Goal: Task Accomplishment & Management: Use online tool/utility

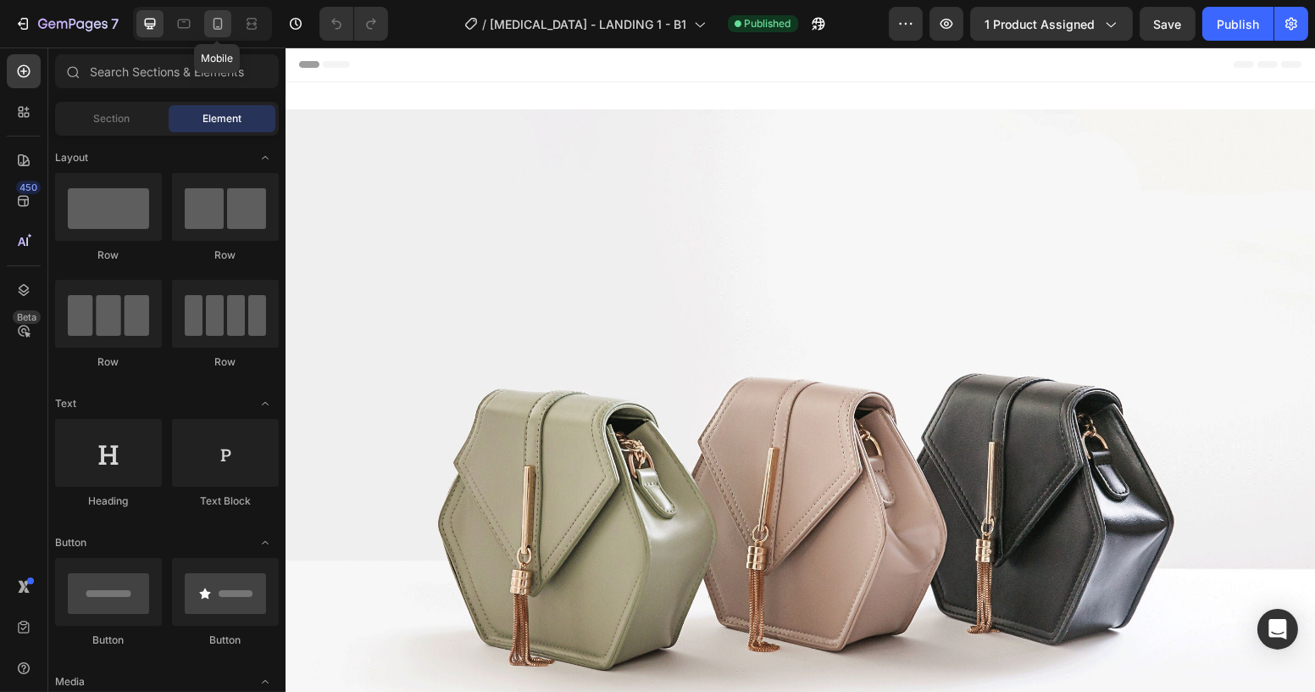
click at [211, 25] on icon at bounding box center [217, 23] width 17 height 17
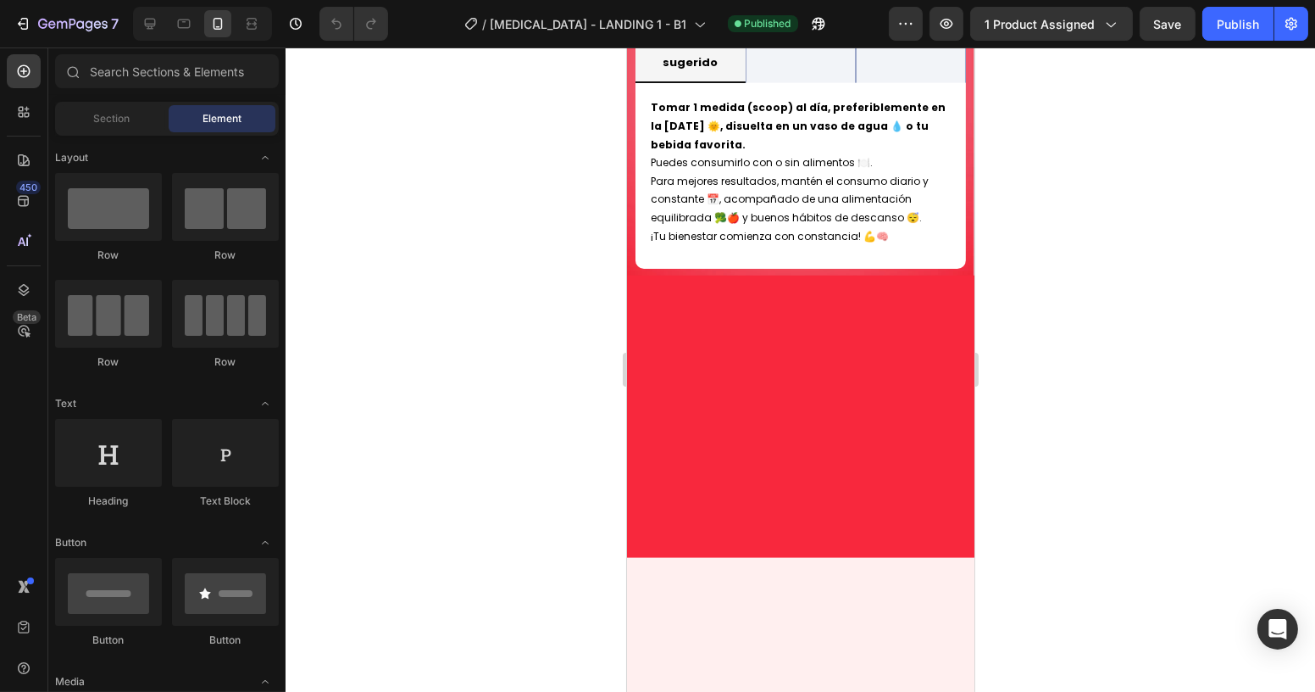
scroll to position [1926, 0]
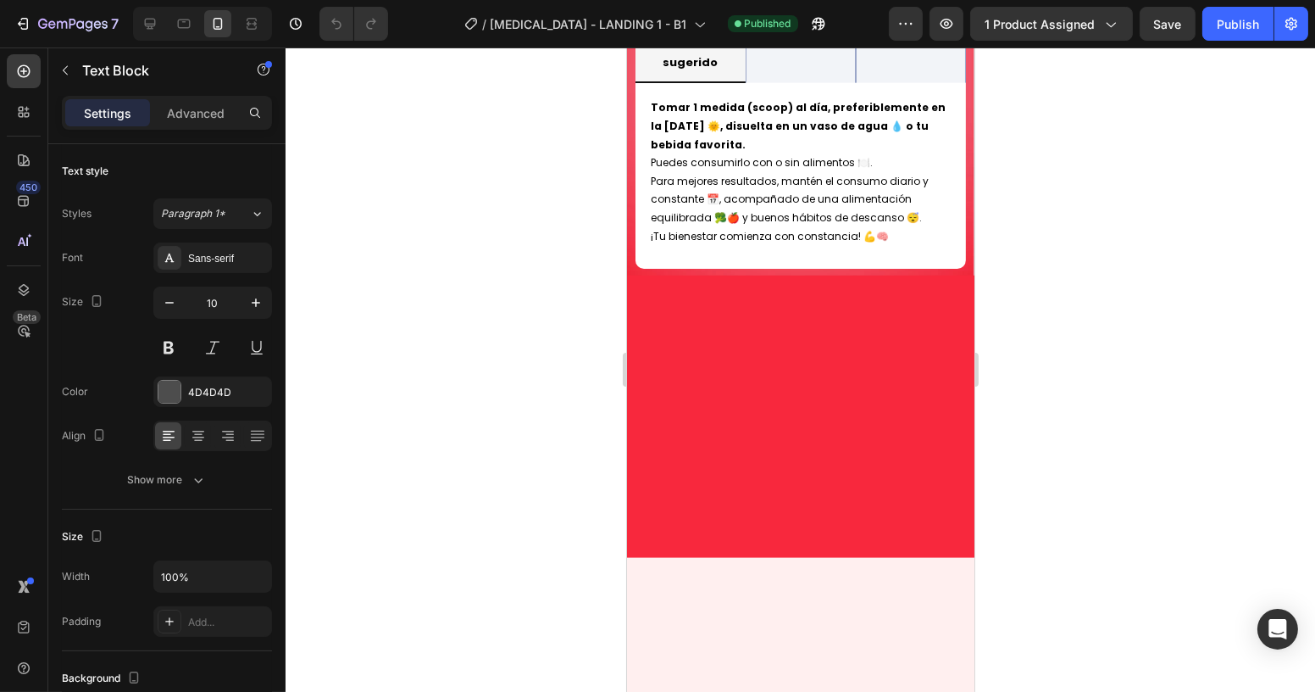
click at [1066, 237] on div at bounding box center [801, 369] width 1030 height 644
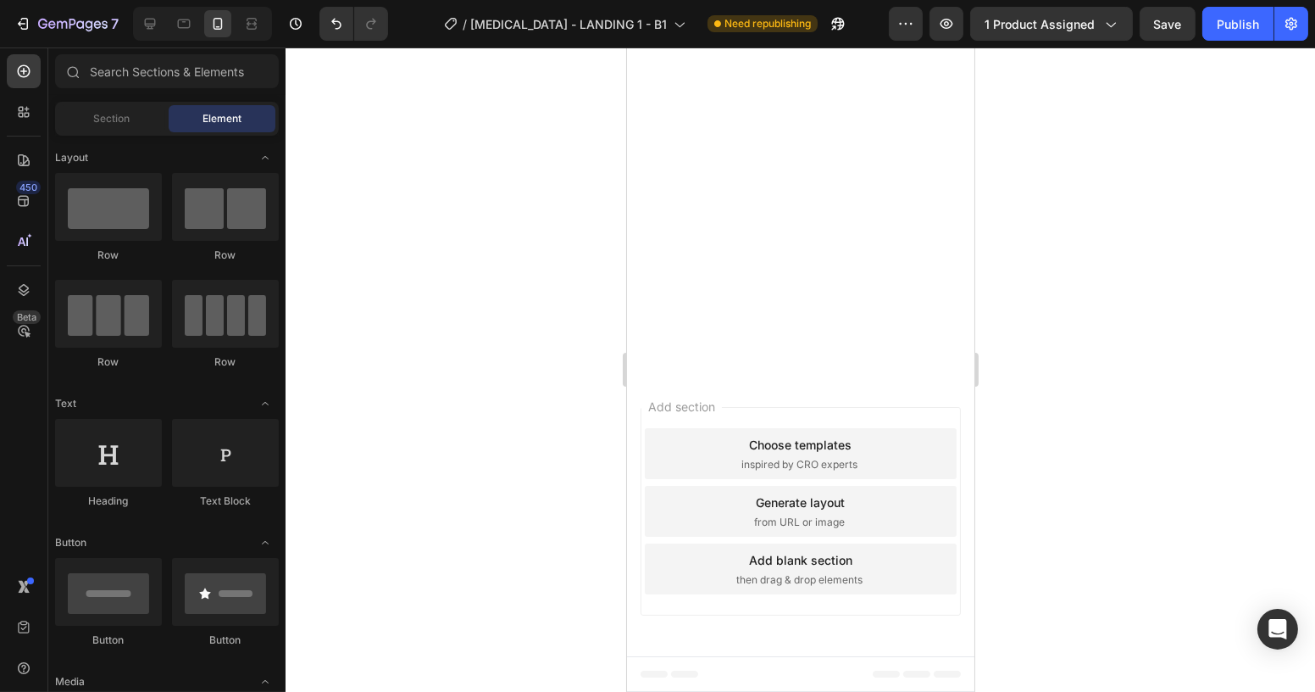
scroll to position [4777, 0]
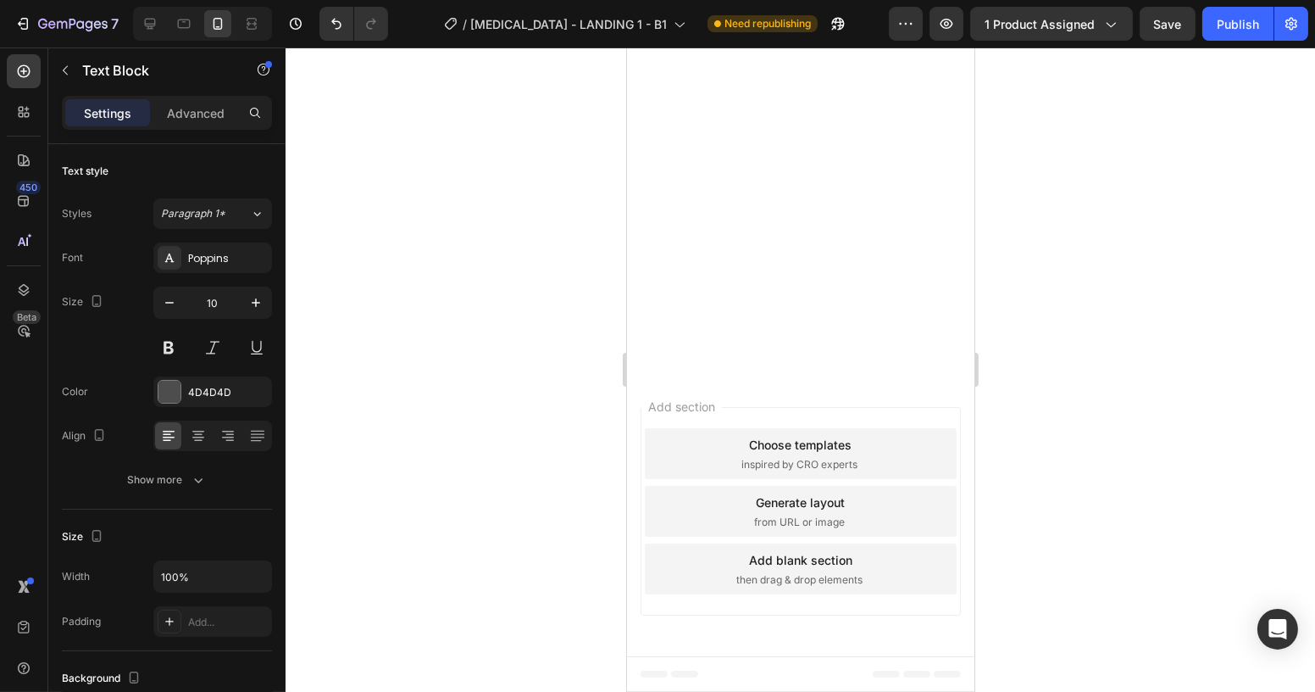
click at [1229, 24] on div "Publish" at bounding box center [1238, 24] width 42 height 18
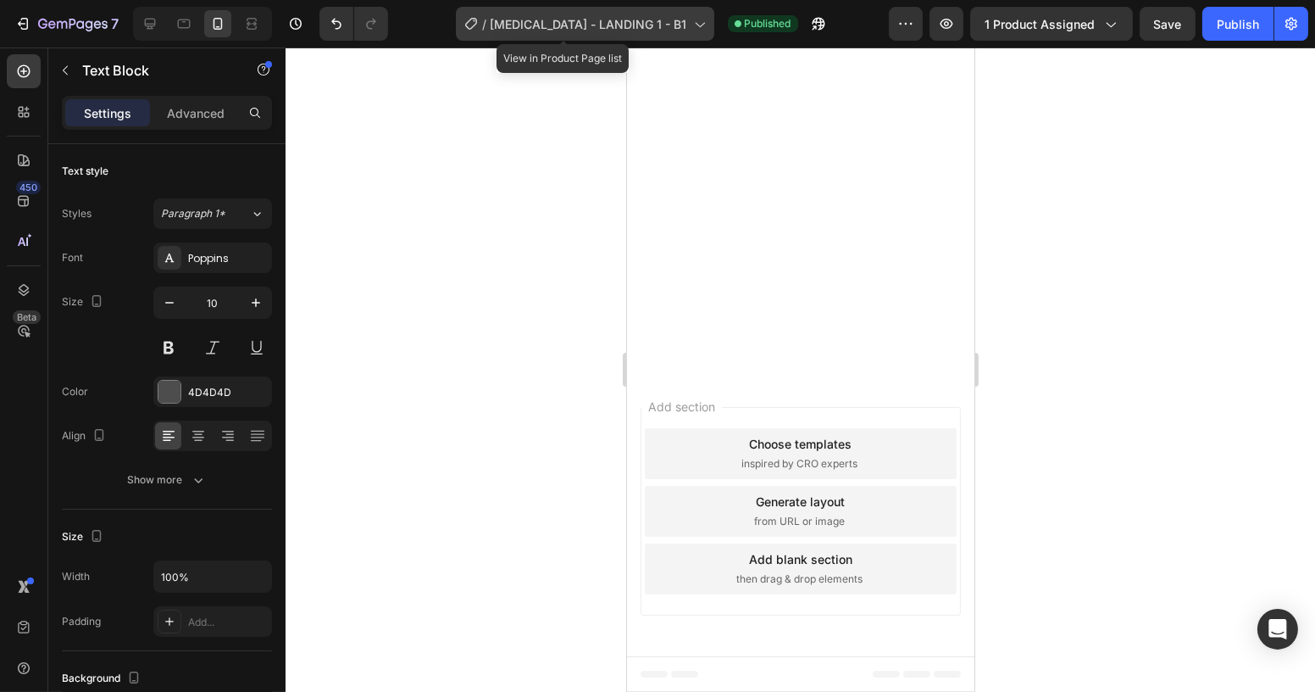
click at [643, 22] on span "[MEDICAL_DATA] - LANDING 1 - B1" at bounding box center [589, 24] width 197 height 18
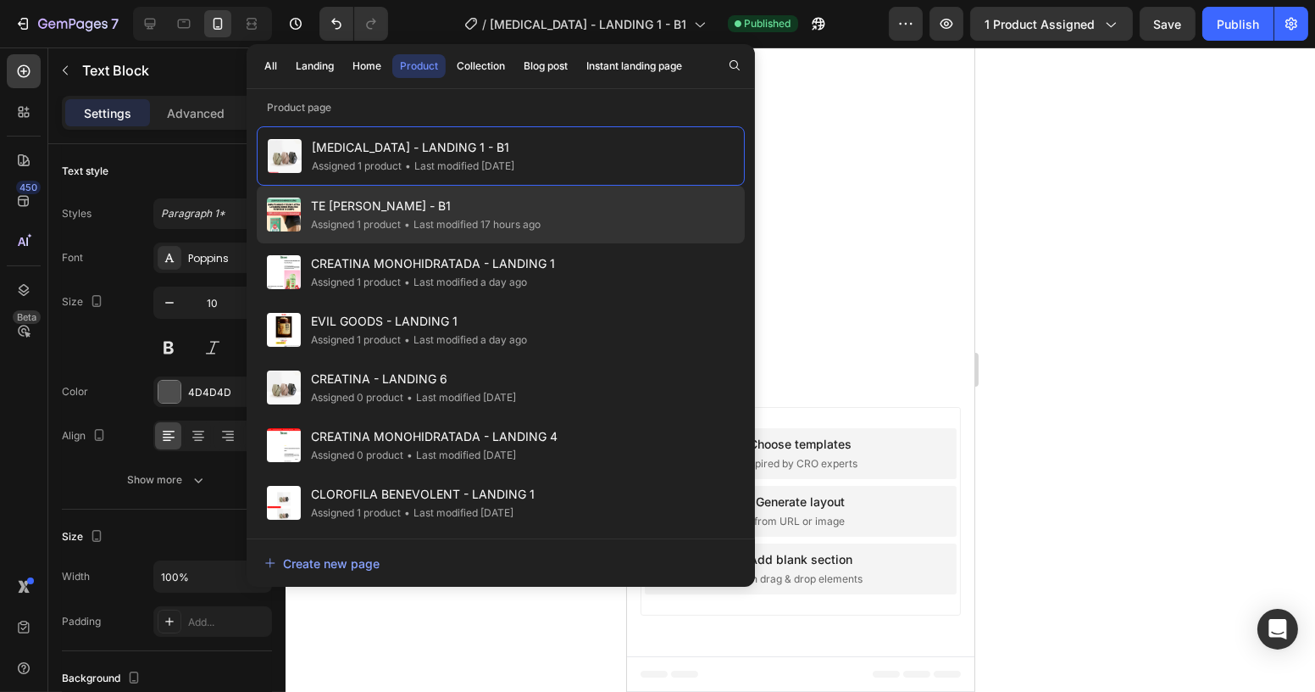
click at [393, 201] on span "TE [PERSON_NAME] - B1" at bounding box center [426, 206] width 230 height 20
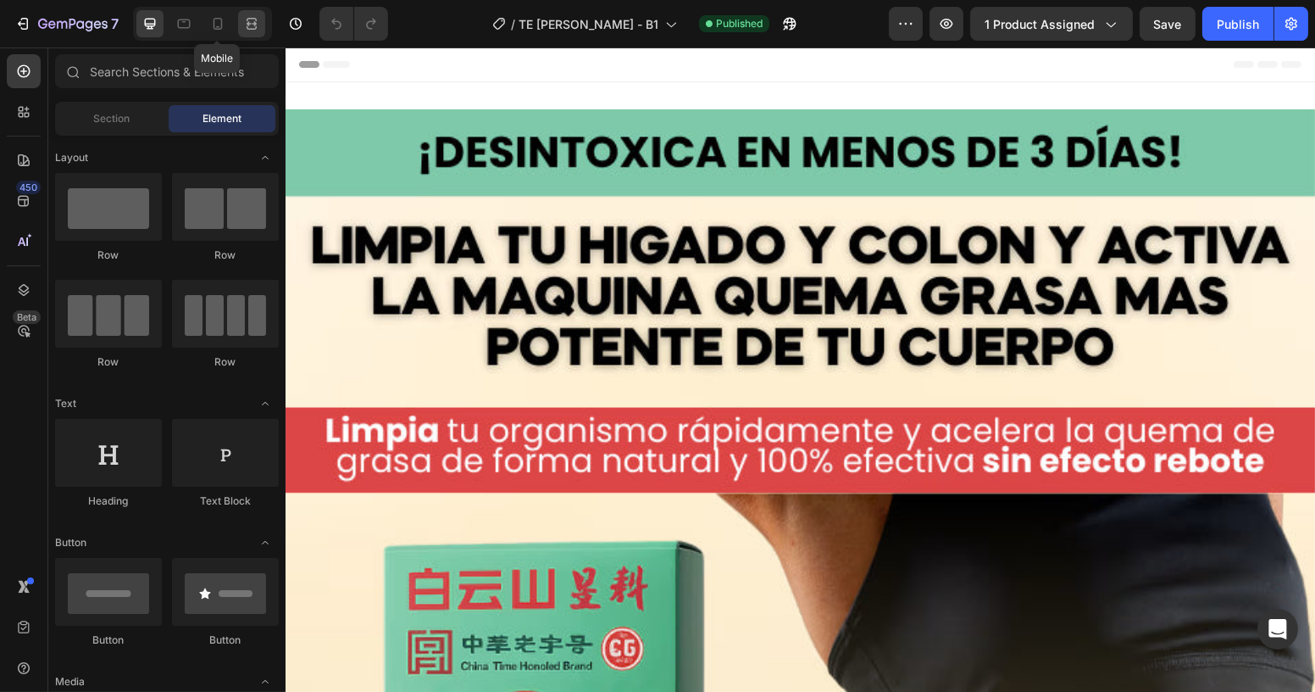
drag, startPoint x: 220, startPoint y: 23, endPoint x: 259, endPoint y: 31, distance: 39.9
click at [220, 22] on icon at bounding box center [217, 23] width 17 height 17
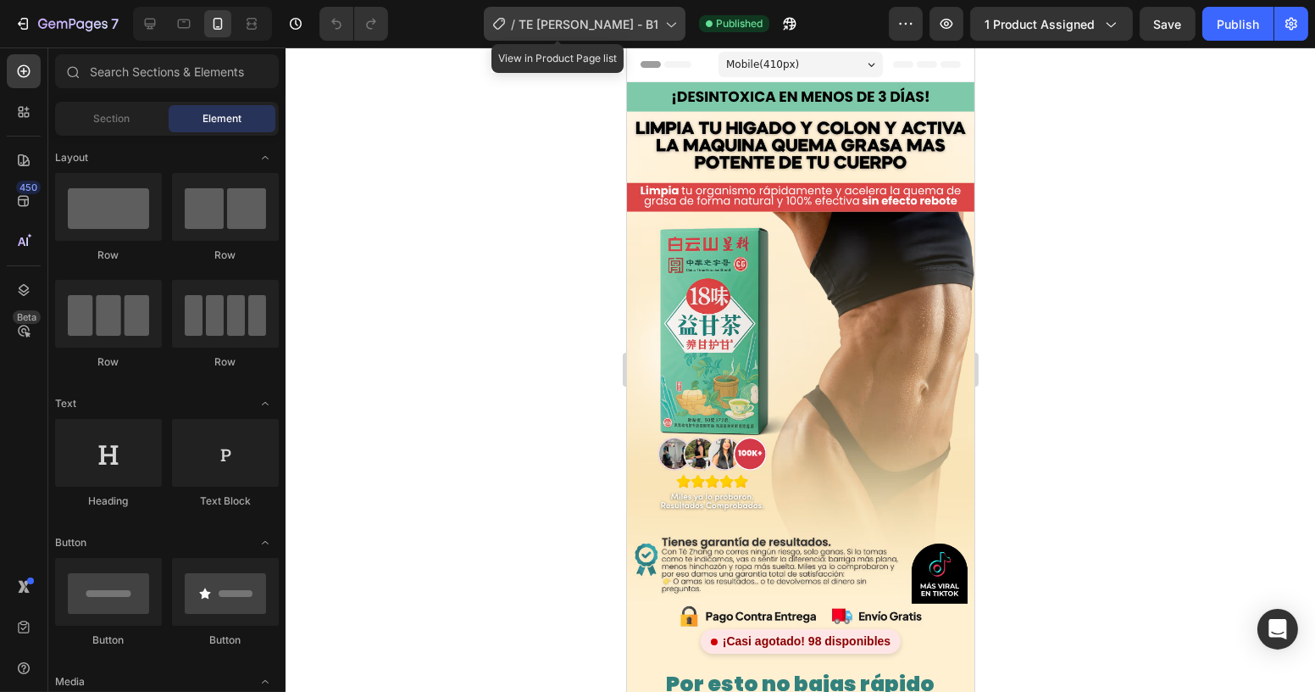
click at [598, 29] on span "TE [PERSON_NAME] - B1" at bounding box center [589, 24] width 140 height 18
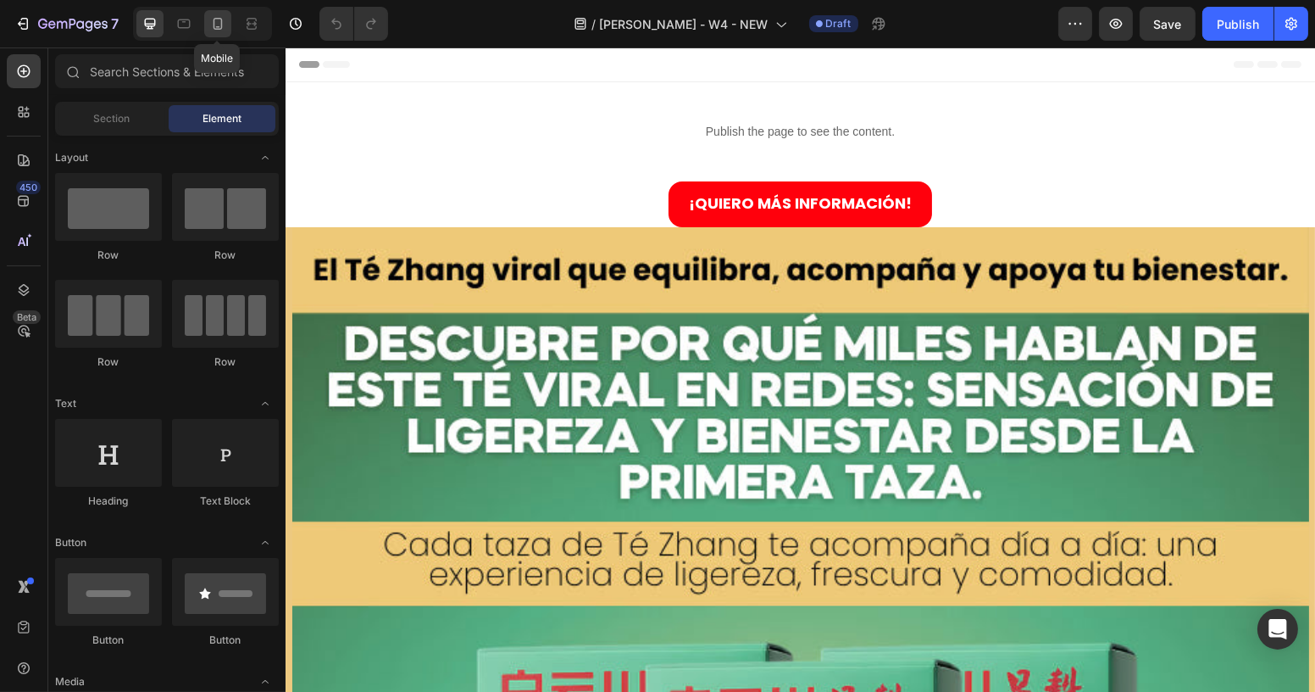
click at [212, 25] on icon at bounding box center [217, 23] width 17 height 17
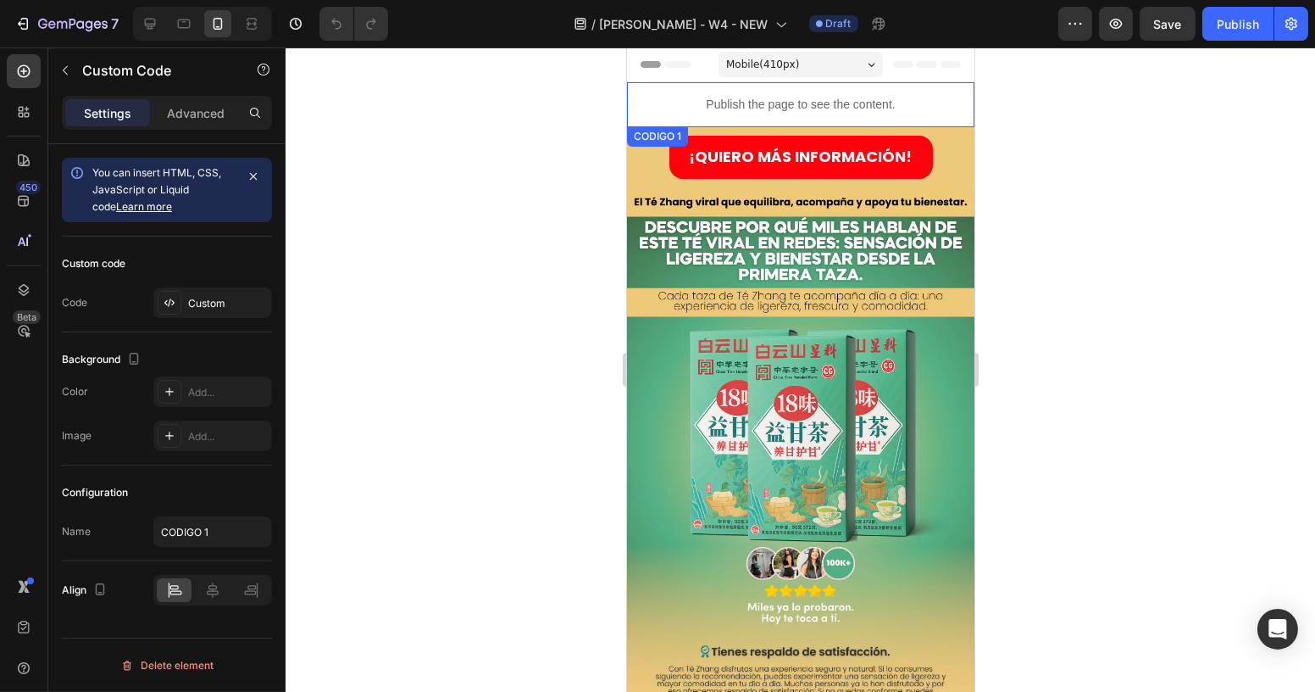
click at [740, 100] on p "Publish the page to see the content." at bounding box center [800, 105] width 348 height 18
click at [757, 143] on icon at bounding box center [757, 143] width 11 height 12
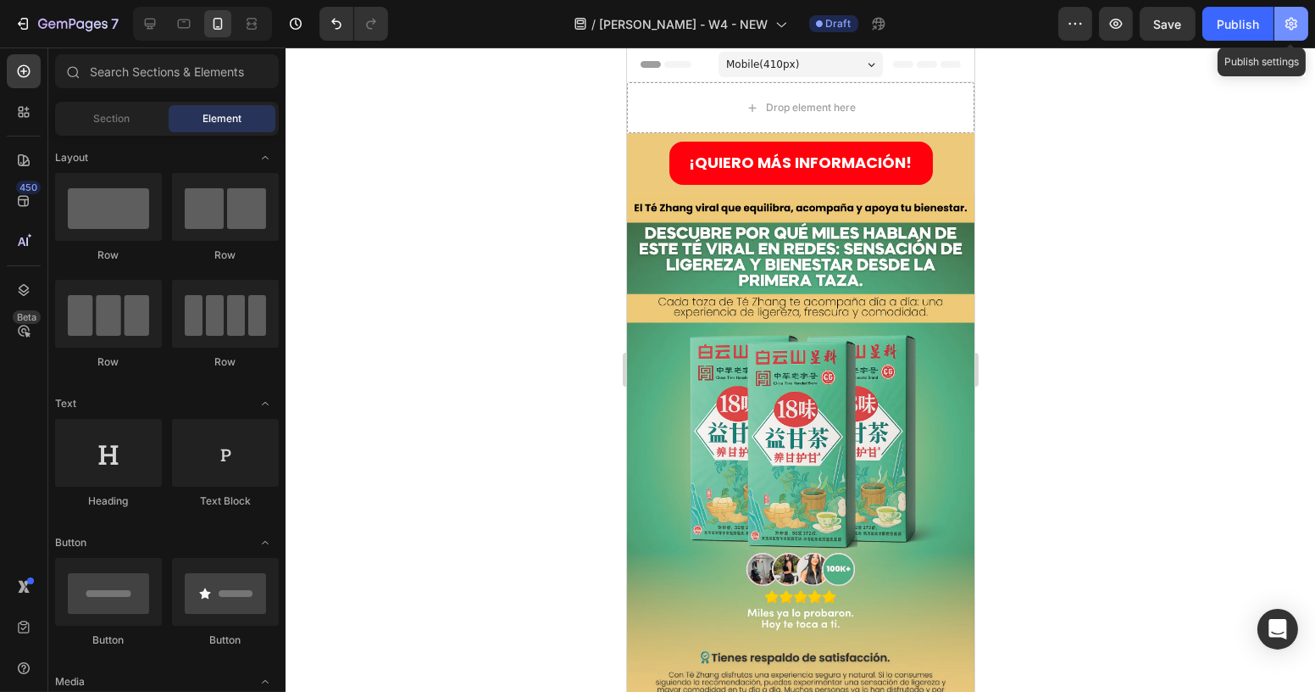
click at [1293, 29] on icon "button" at bounding box center [1292, 24] width 12 height 13
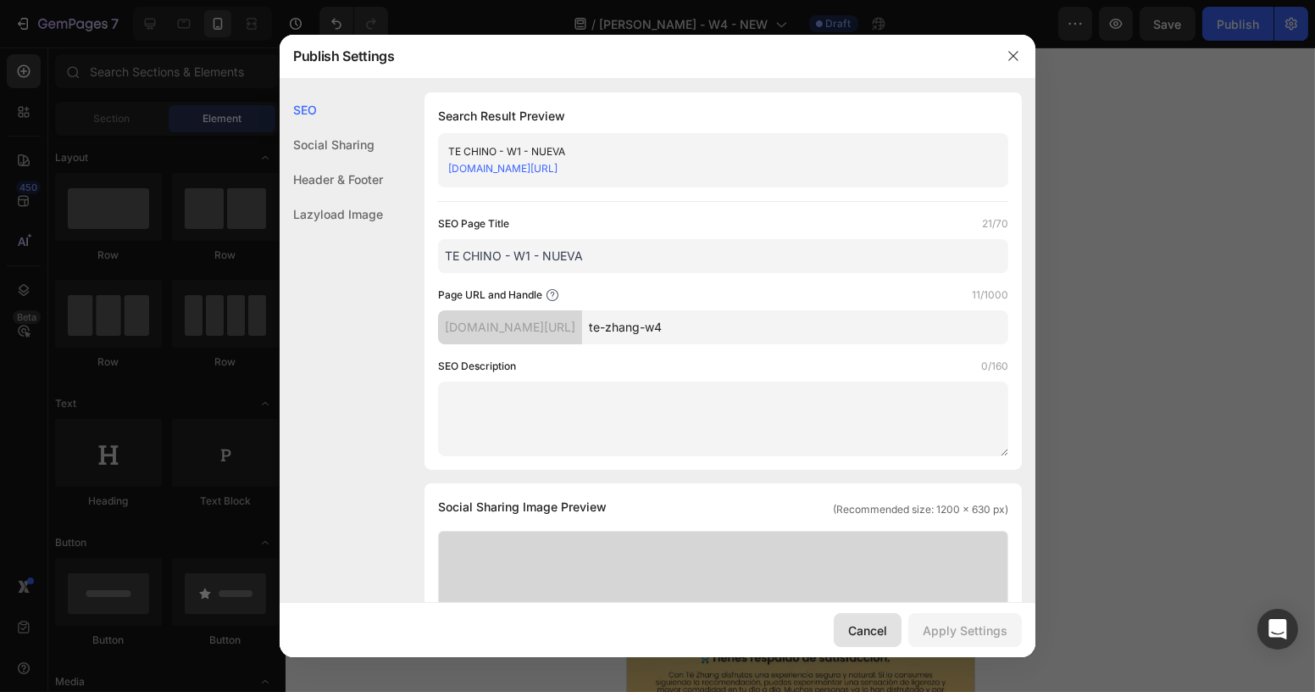
click at [876, 629] on div "Cancel" at bounding box center [867, 630] width 39 height 18
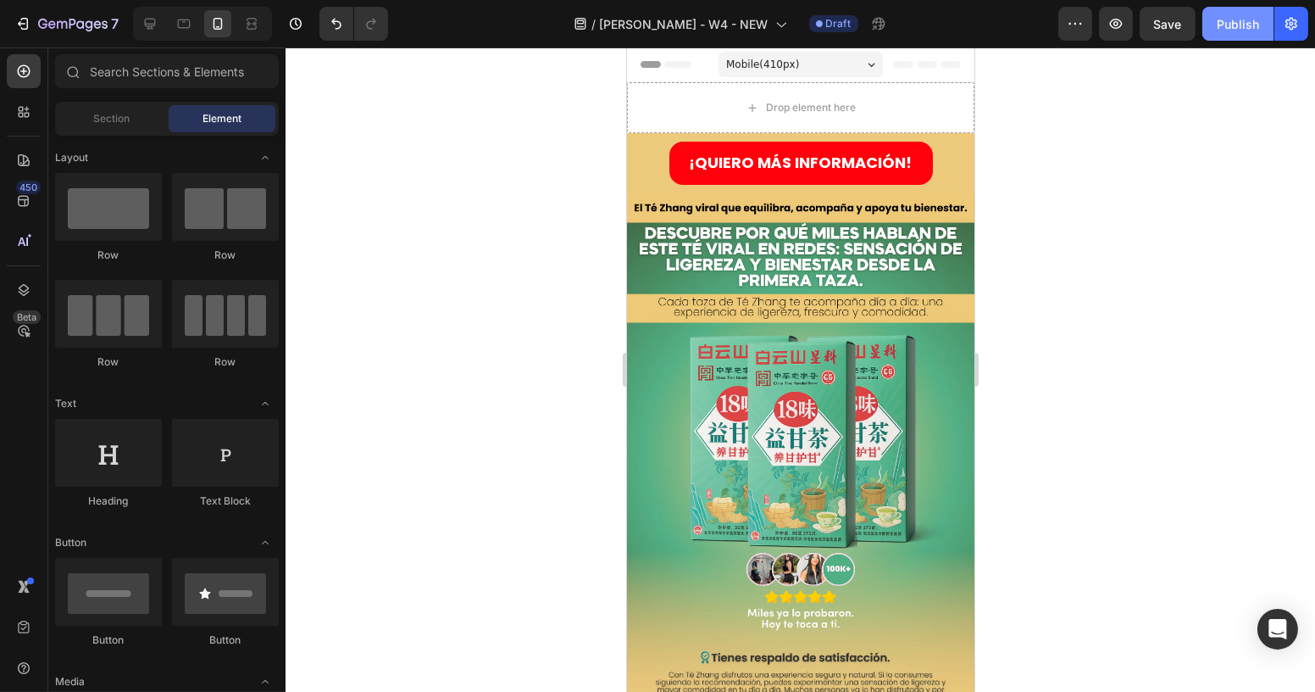
click at [1235, 31] on div "Publish" at bounding box center [1238, 24] width 42 height 18
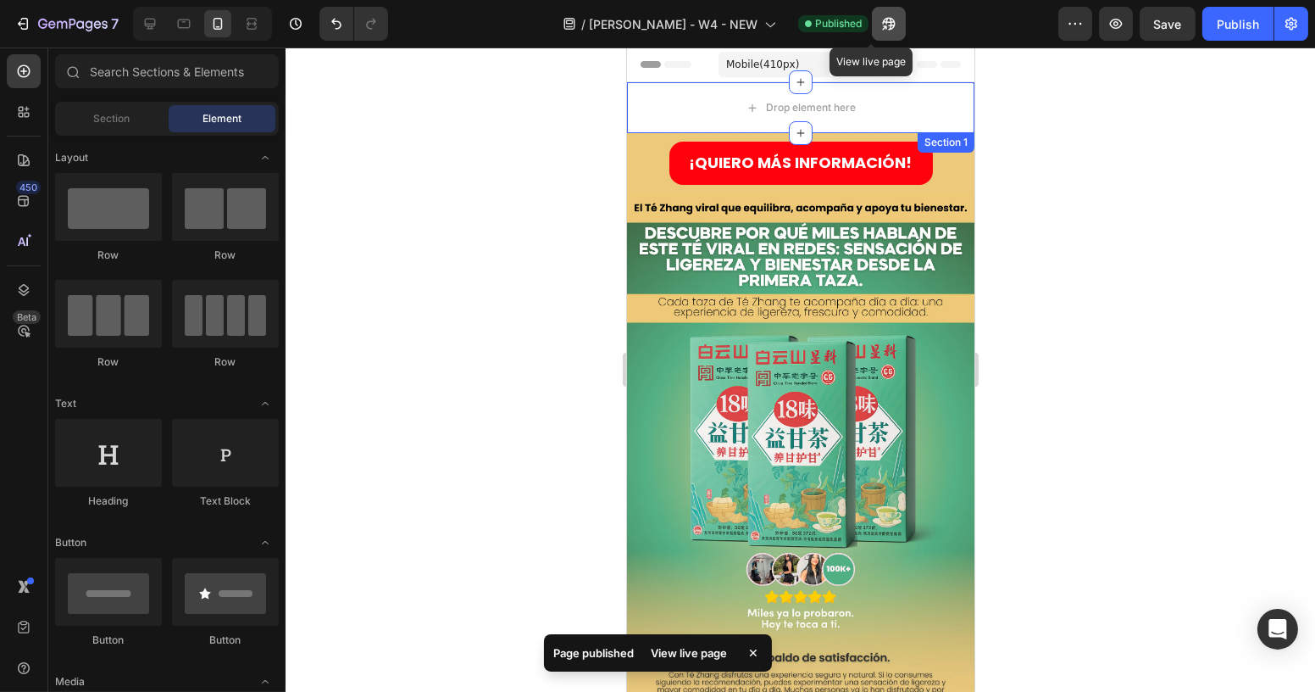
click at [883, 25] on icon "button" at bounding box center [885, 27] width 4 height 4
